Goal: Task Accomplishment & Management: Use online tool/utility

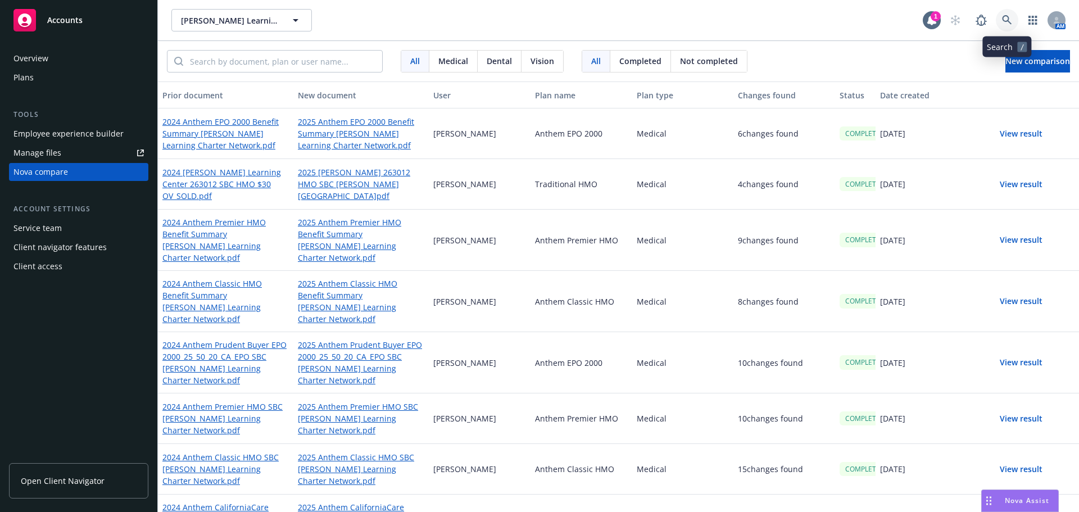
click at [1000, 18] on link at bounding box center [1007, 20] width 22 height 22
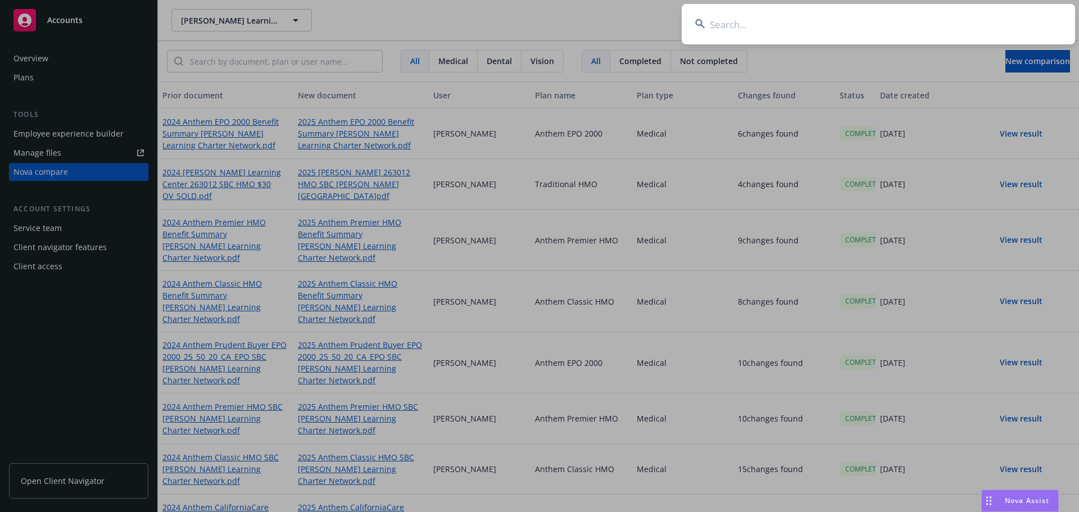
click at [776, 30] on input at bounding box center [879, 24] width 394 height 40
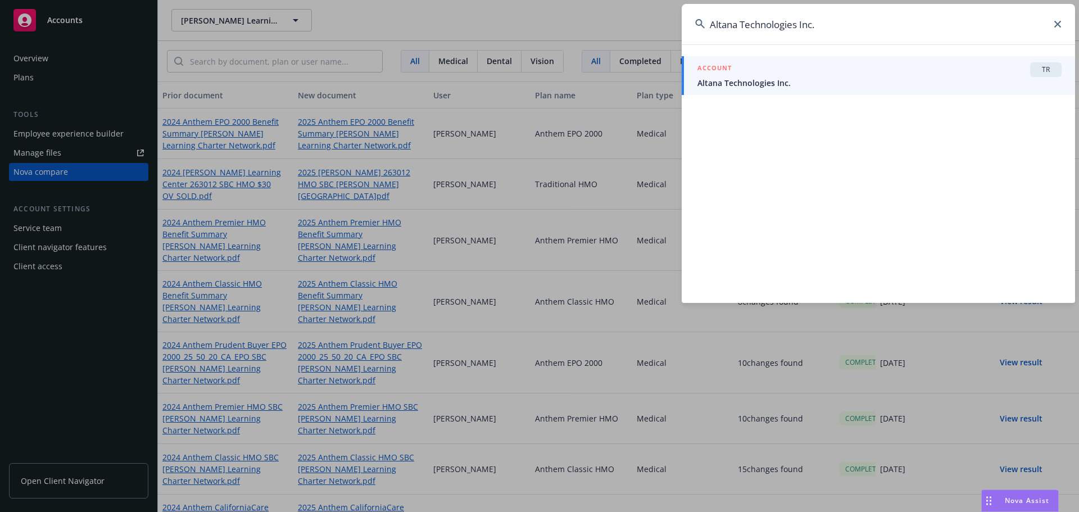
type input "Altana Technologies Inc."
click at [811, 70] on div "ACCOUNT TR" at bounding box center [880, 69] width 364 height 15
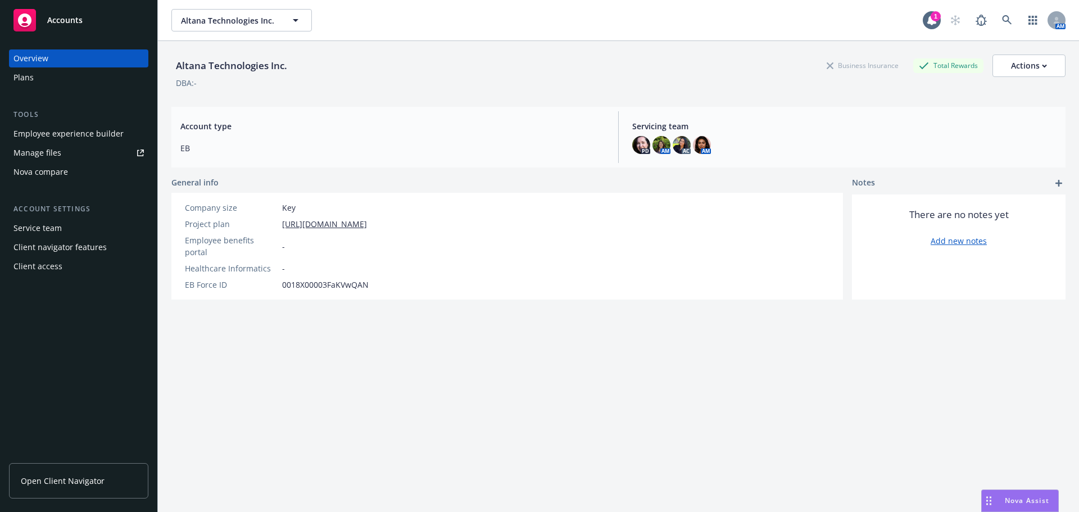
click at [42, 171] on div "Nova compare" at bounding box center [40, 172] width 55 height 18
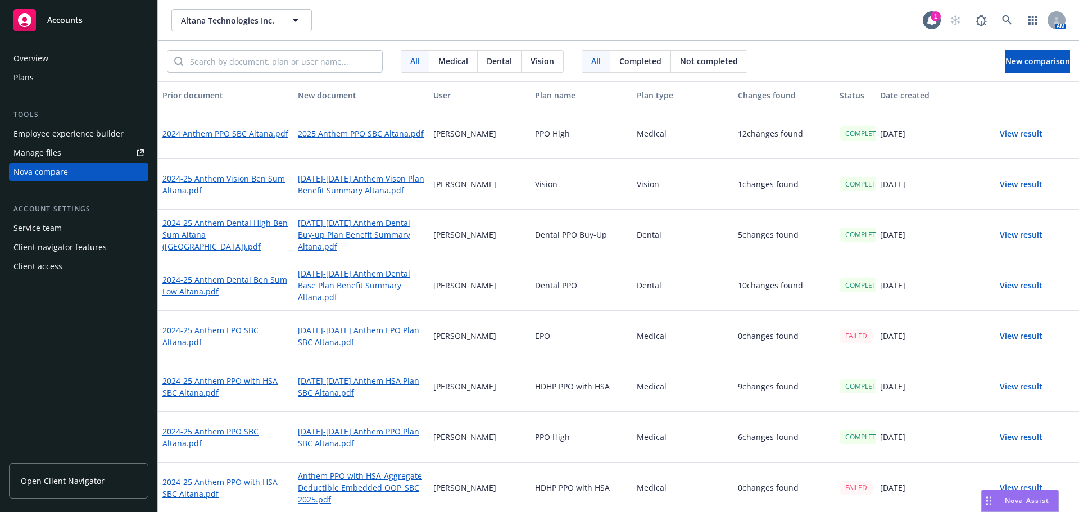
click at [1013, 134] on button "View result" at bounding box center [1021, 134] width 79 height 22
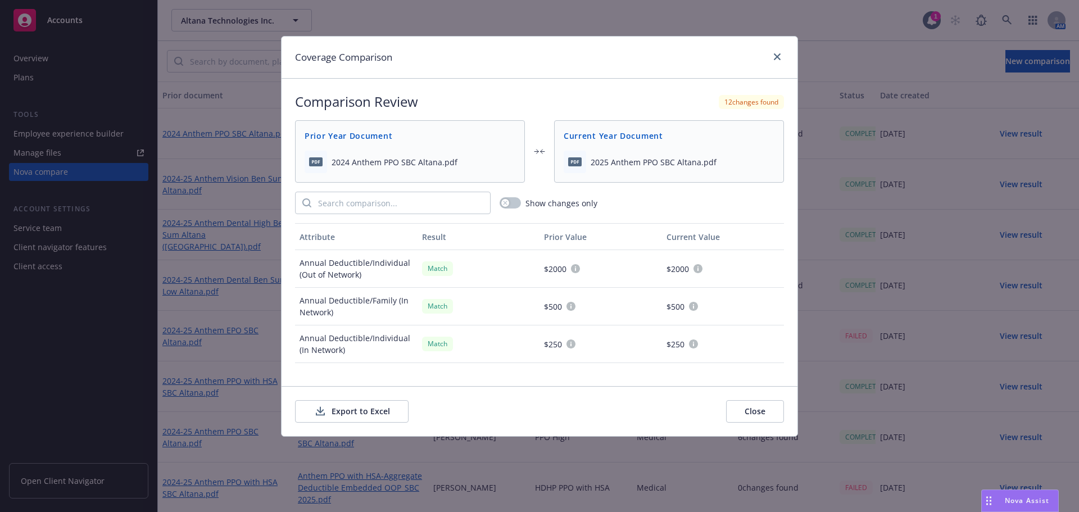
click at [374, 410] on button "Export to Excel" at bounding box center [352, 411] width 114 height 22
